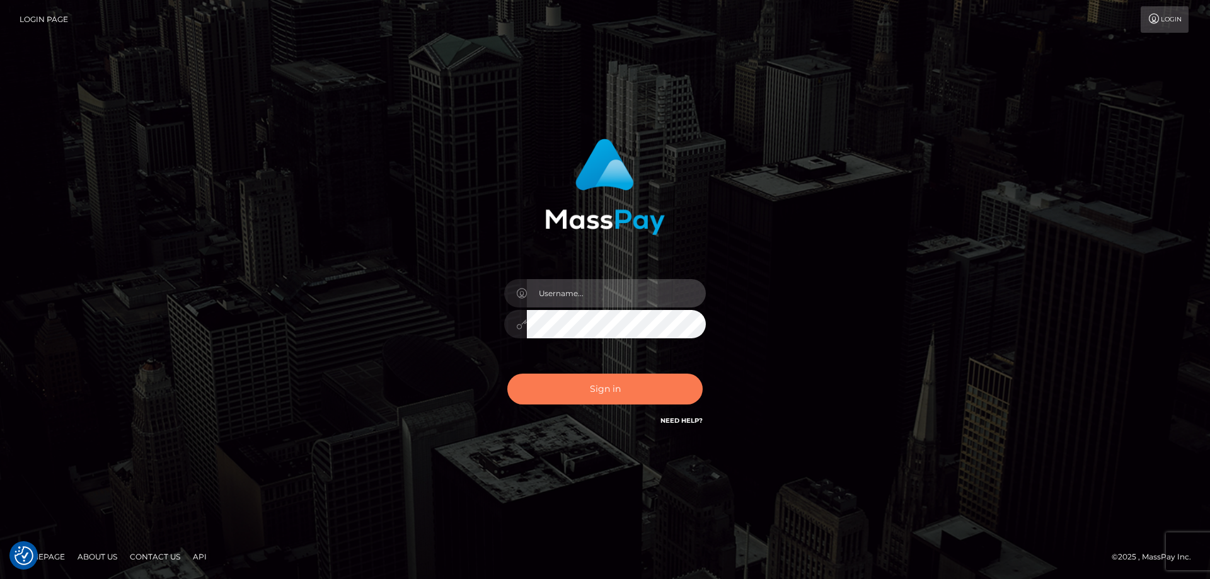
type input "emmy.navach"
click at [607, 388] on button "Sign in" at bounding box center [604, 389] width 195 height 31
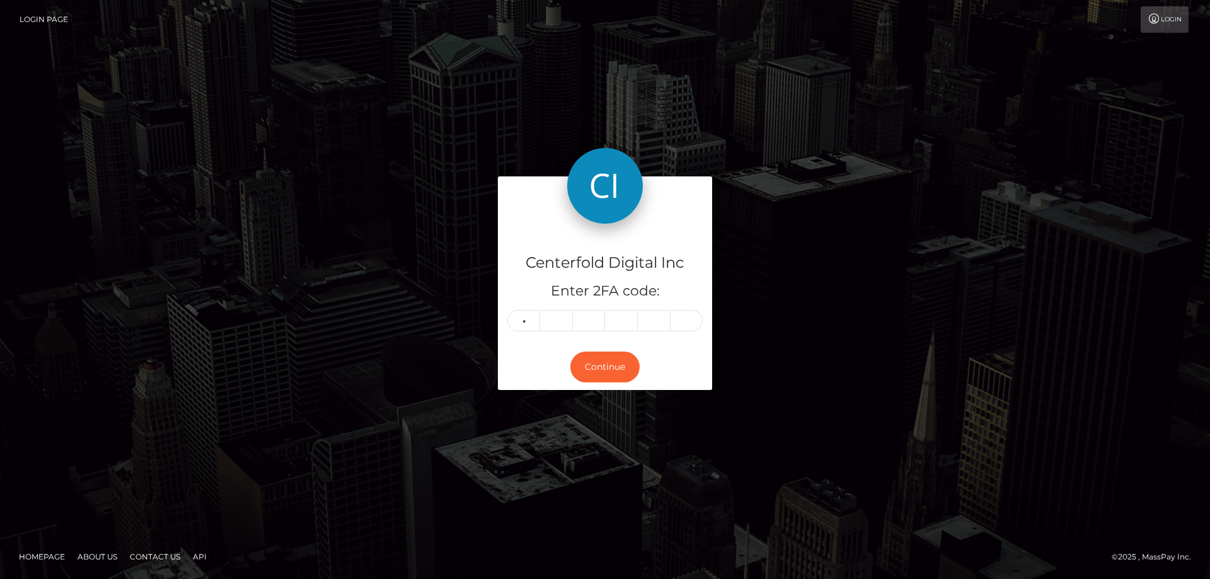
type input "3"
type input "5"
type input "4"
type input "7"
type input "9"
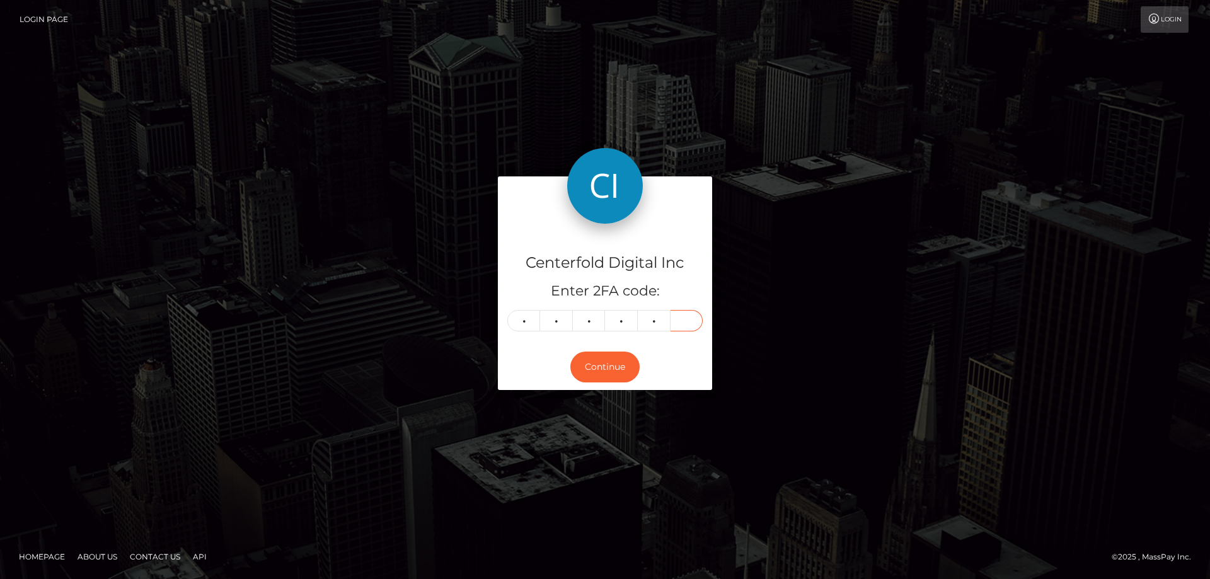
type input "6"
